Goal: Register for event/course

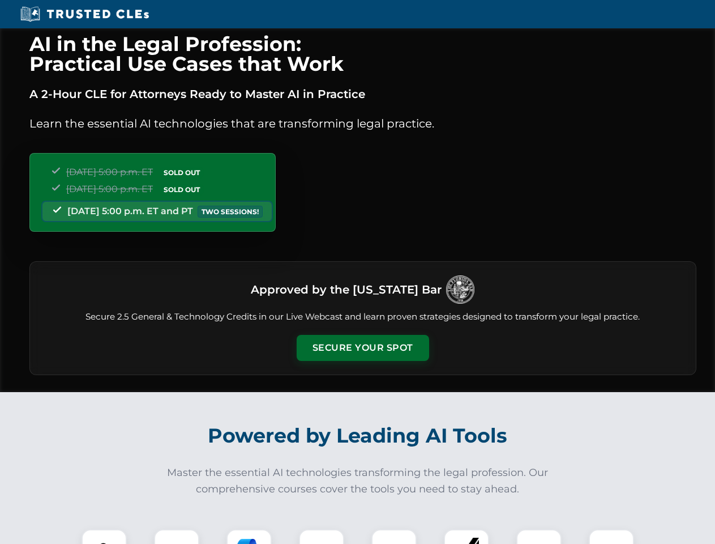
click at [362, 348] on button "Secure Your Spot" at bounding box center [363, 348] width 132 height 26
click at [104, 536] on img at bounding box center [104, 551] width 33 height 33
click at [177, 536] on div at bounding box center [176, 551] width 45 height 45
